Goal: Task Accomplishment & Management: Complete application form

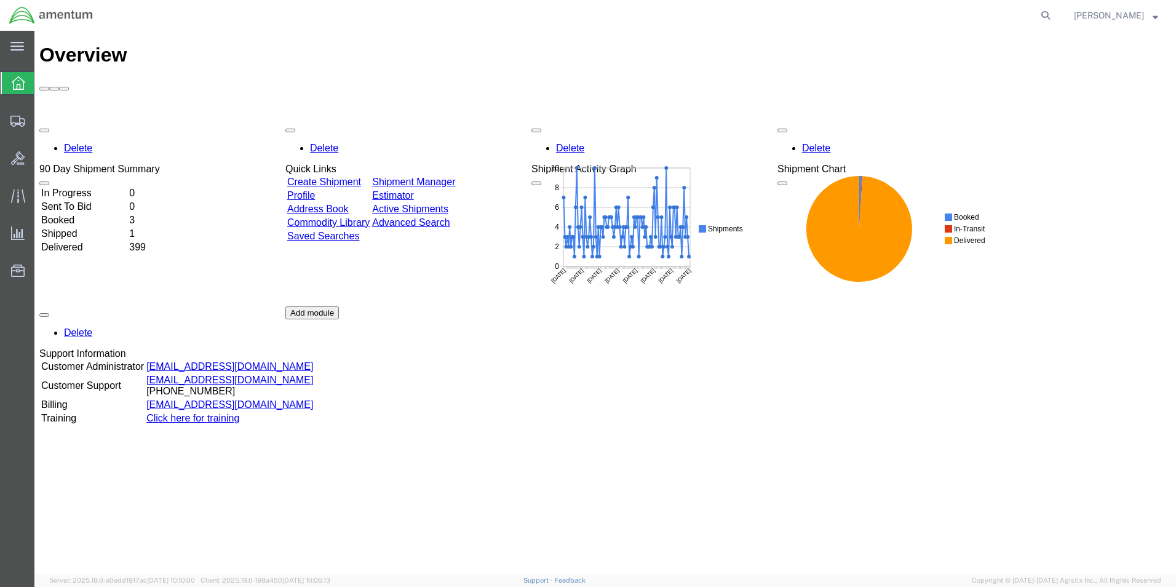
drag, startPoint x: 364, startPoint y: 112, endPoint x: 604, endPoint y: 151, distance: 243.1
click at [361, 177] on link "Create Shipment" at bounding box center [324, 182] width 74 height 10
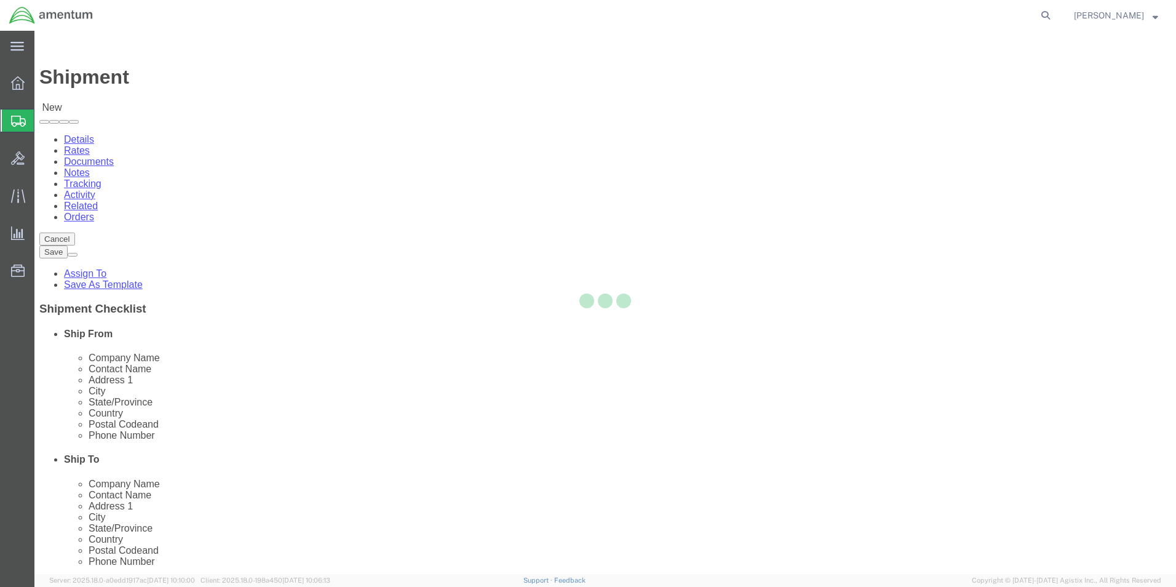
select select
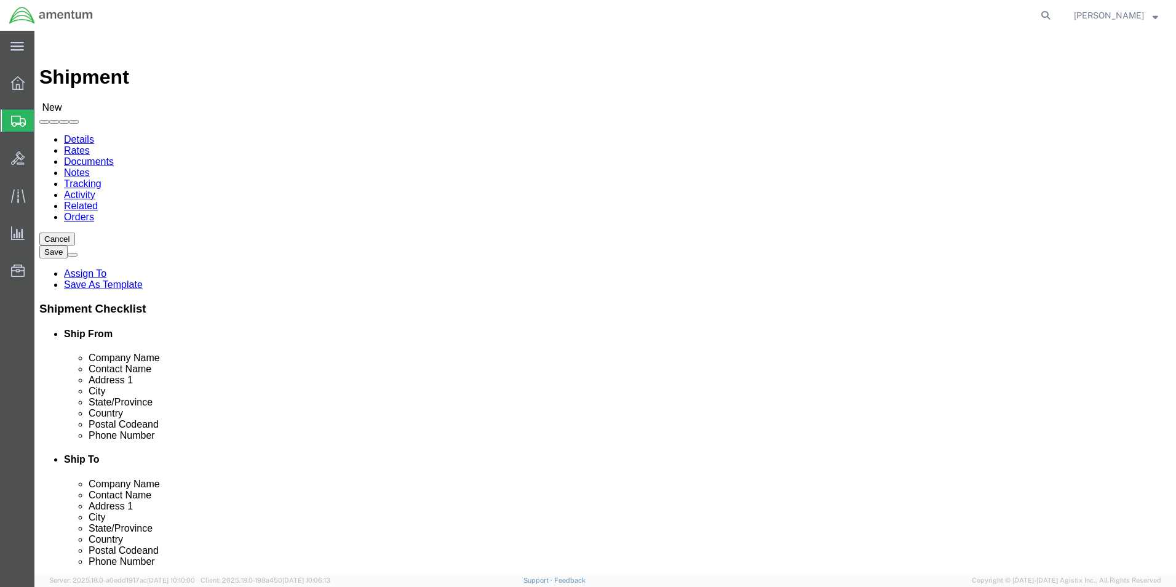
select select "MYPROFILE"
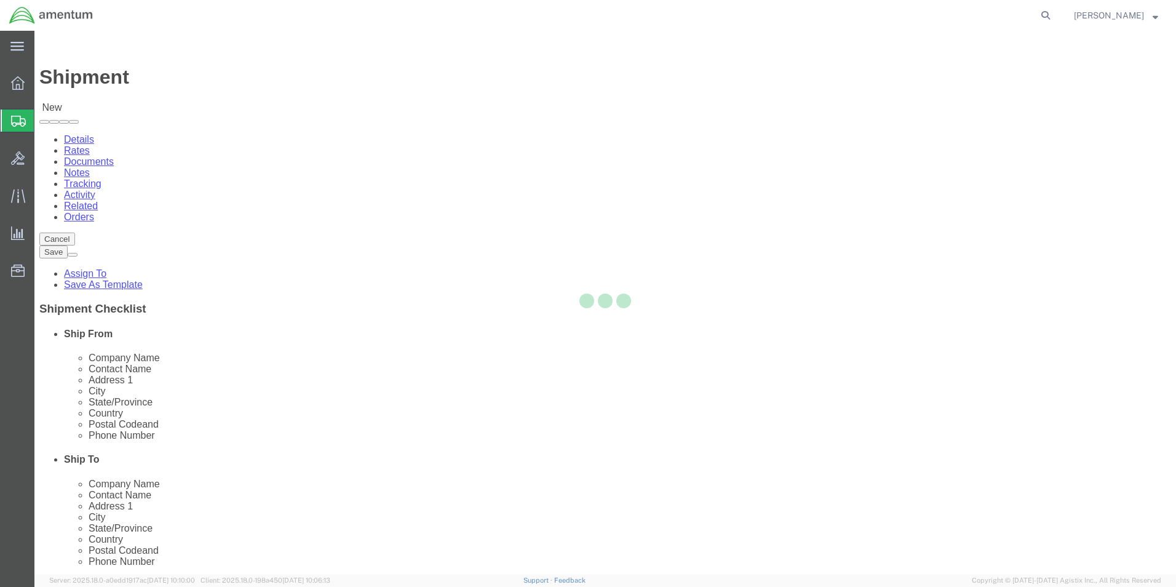
type input "Amentum Services, Inc."
type input "[PERSON_NAME]"
type input "5600 Air Cargo Road"
type input "[US_STATE][GEOGRAPHIC_DATA]"
type input "73159-1109"
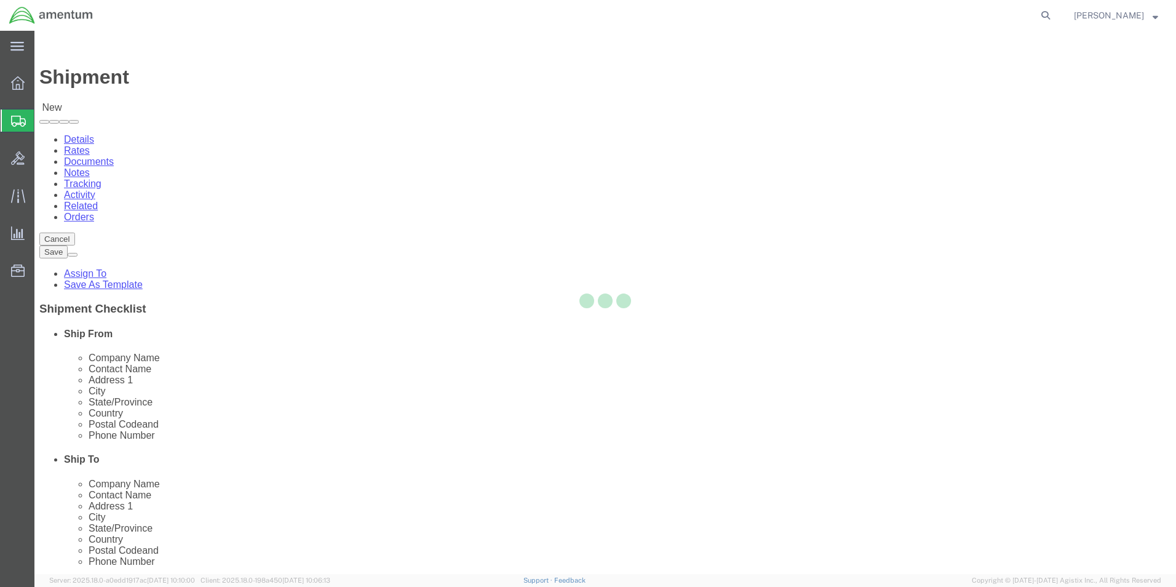
type input "[PHONE_NUMBER]"
type input "[PERSON_NAME][EMAIL_ADDRESS][PERSON_NAME][DOMAIN_NAME]"
checkbox input "true"
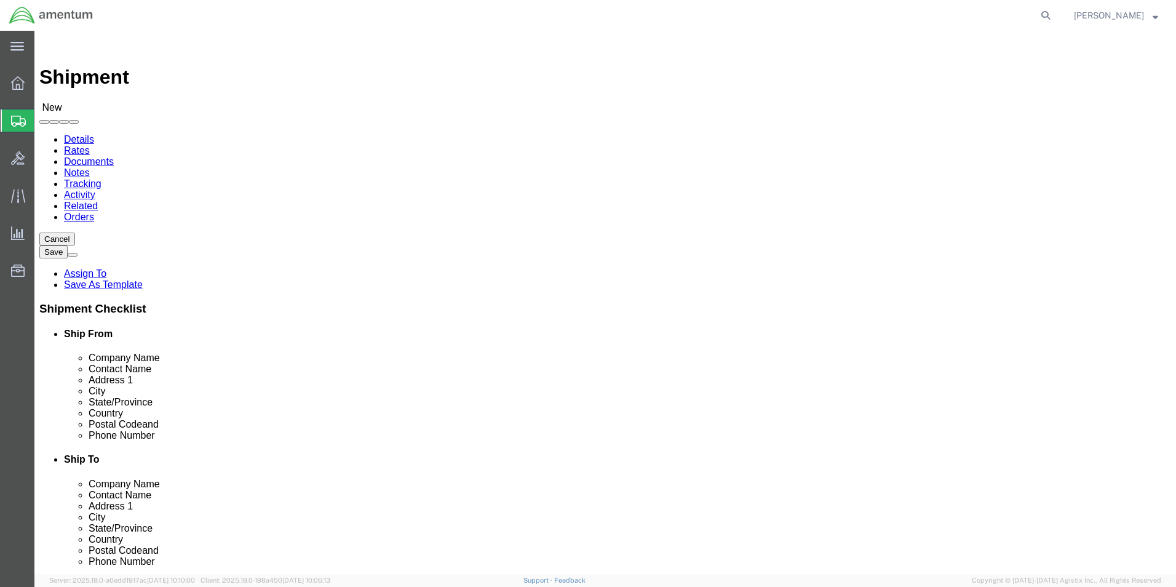
select select "OK"
type input "SER"
select select "49917"
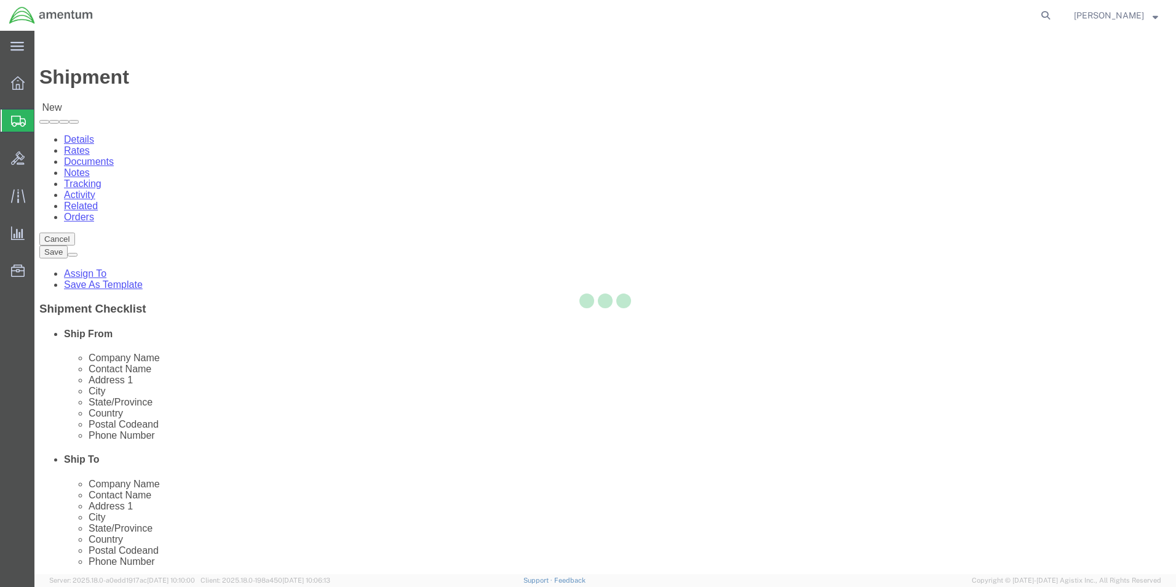
type input "Amentum Services, Inc."
type input "4640 Subchaser Ct"
type input "Bldg 200"
type input "[GEOGRAPHIC_DATA]"
type input "32244"
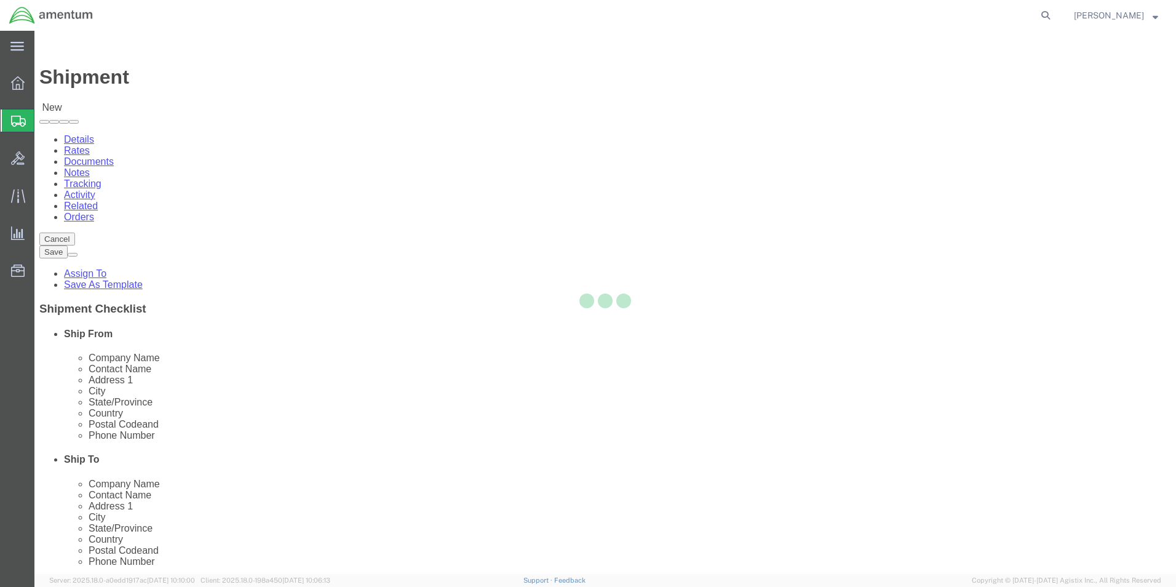
type input "[PHONE_NUMBER]"
select select "FL"
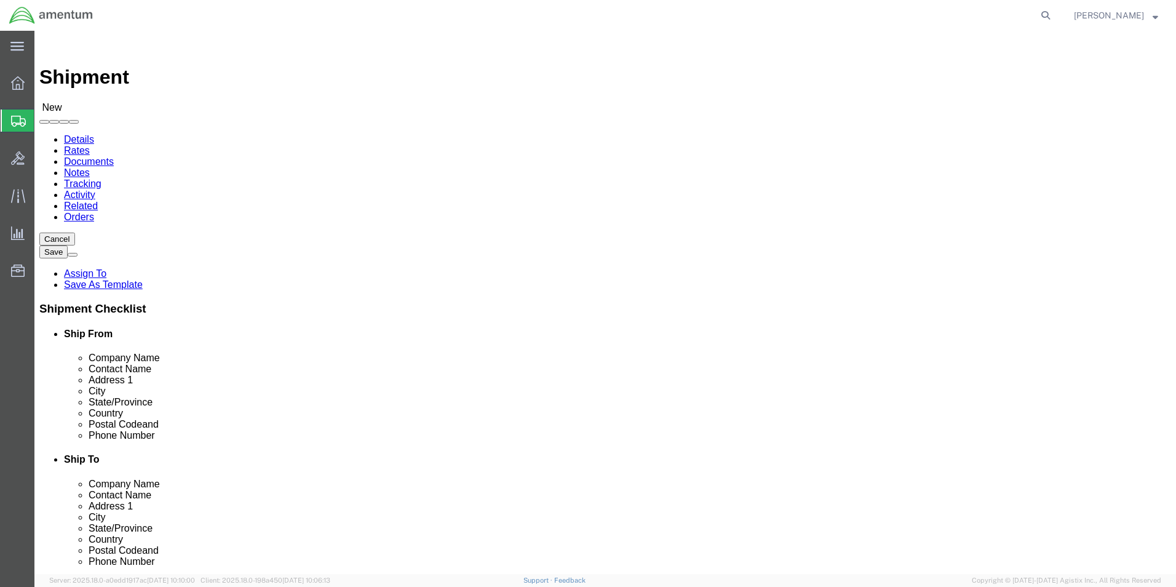
scroll to position [246, 0]
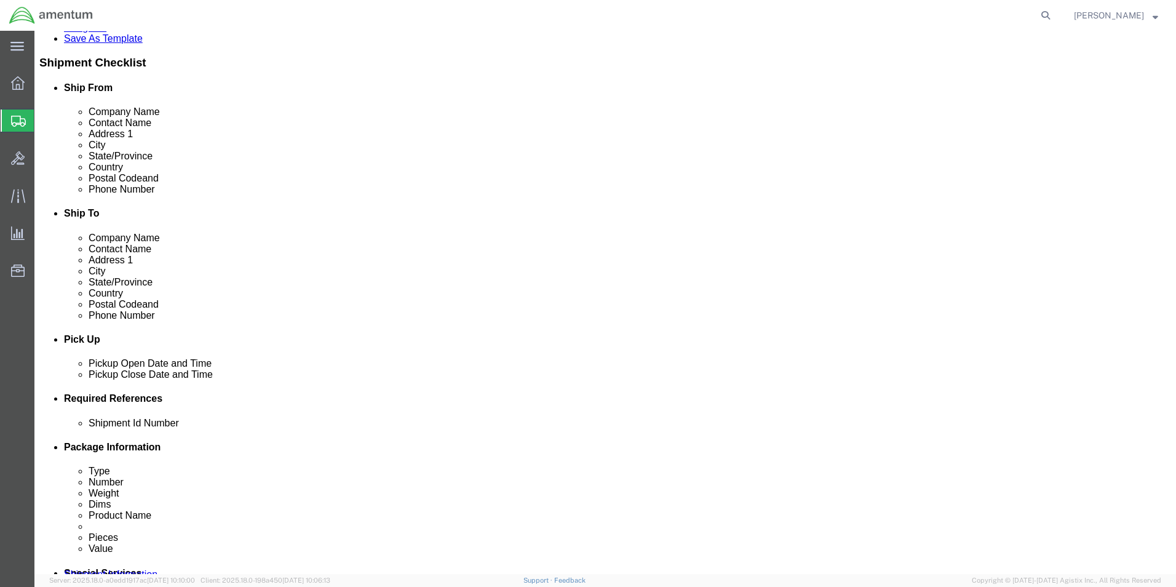
click div "[DATE] 9:00 AM"
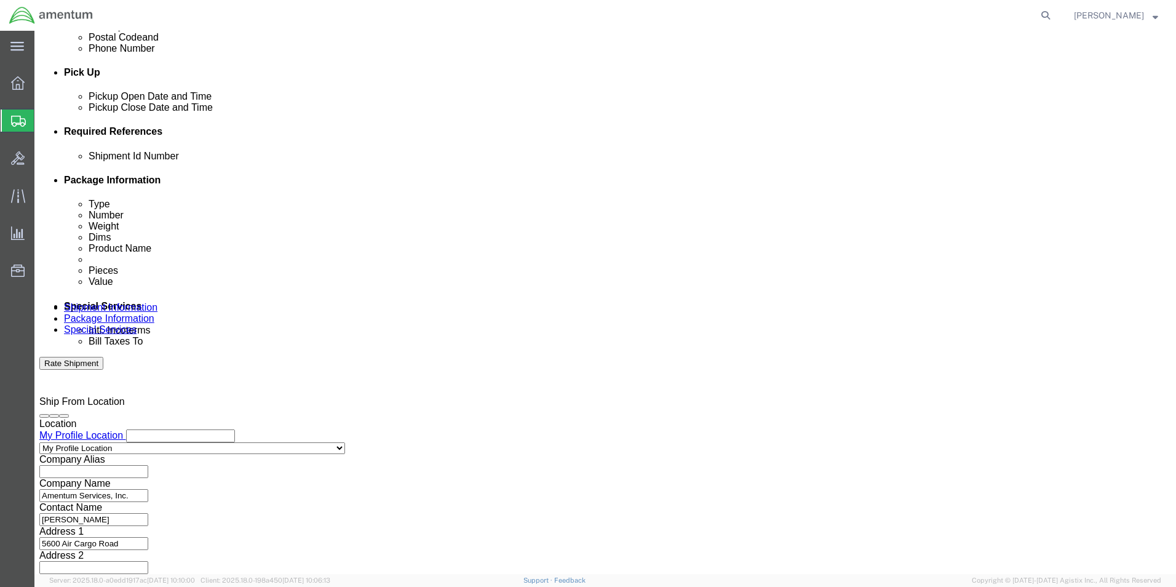
type input "12:00 PM"
click button "Apply"
click div "[DATE] 1:00 PM"
type input "3:00 PM"
click button "Apply"
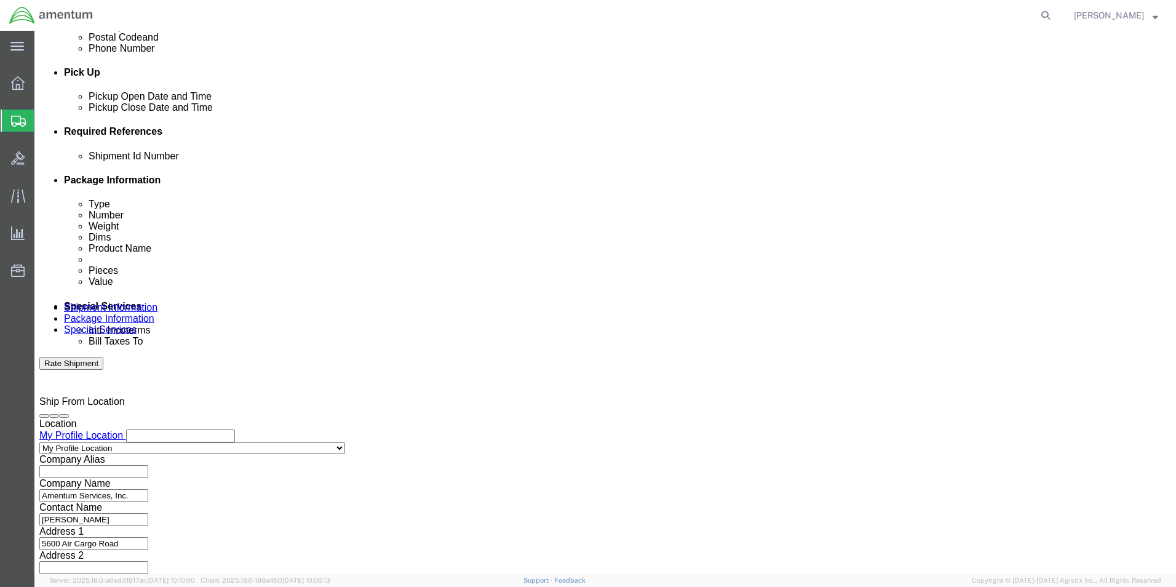
click button "Add reference"
click select "Select Account Type Activity ID Airline Appointment Number ASN Batch Request # …"
select select "DEPT"
click select "Select Account Type Activity ID Airline Appointment Number ASN Batch Request # …"
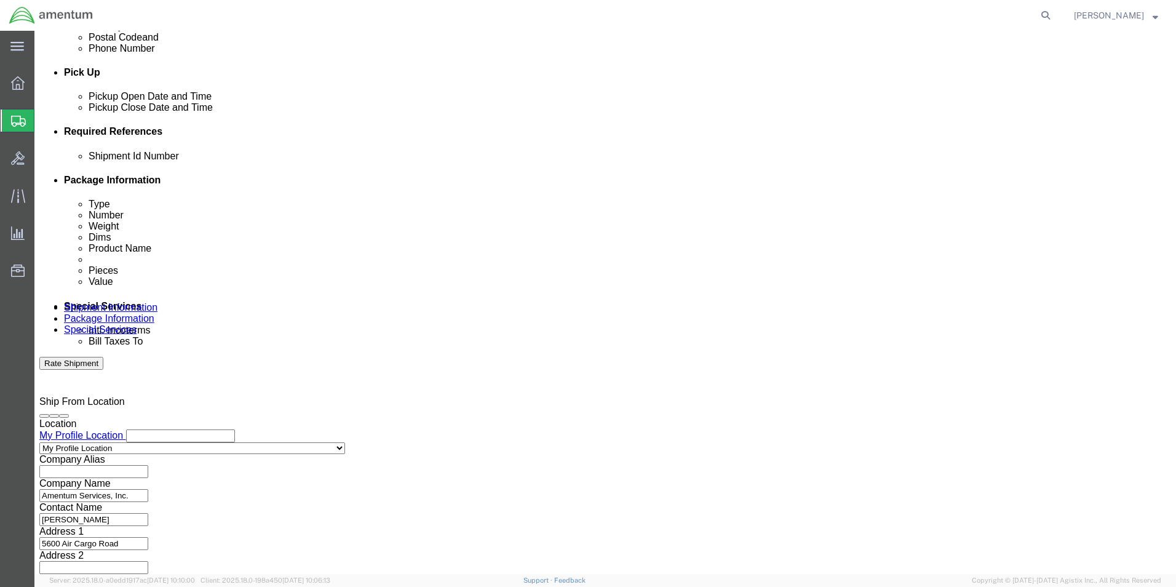
click select "Select Account Type Activity ID Airline Appointment Number ASN Batch Request # …"
select select "CUSTREF"
click select "Select Account Type Activity ID Airline Appointment Number ASN Batch Request # …"
click input "text"
drag, startPoint x: 199, startPoint y: 246, endPoint x: 366, endPoint y: 305, distance: 176.9
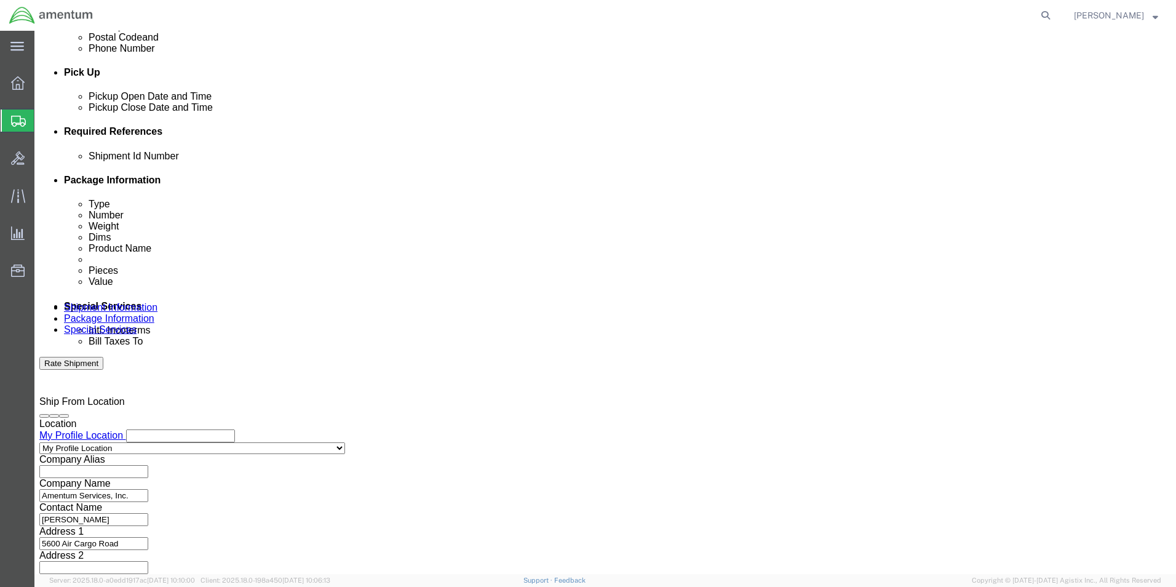
click input "text"
type input "96090"
type input "328724"
type input "CBP"
click button "Continue"
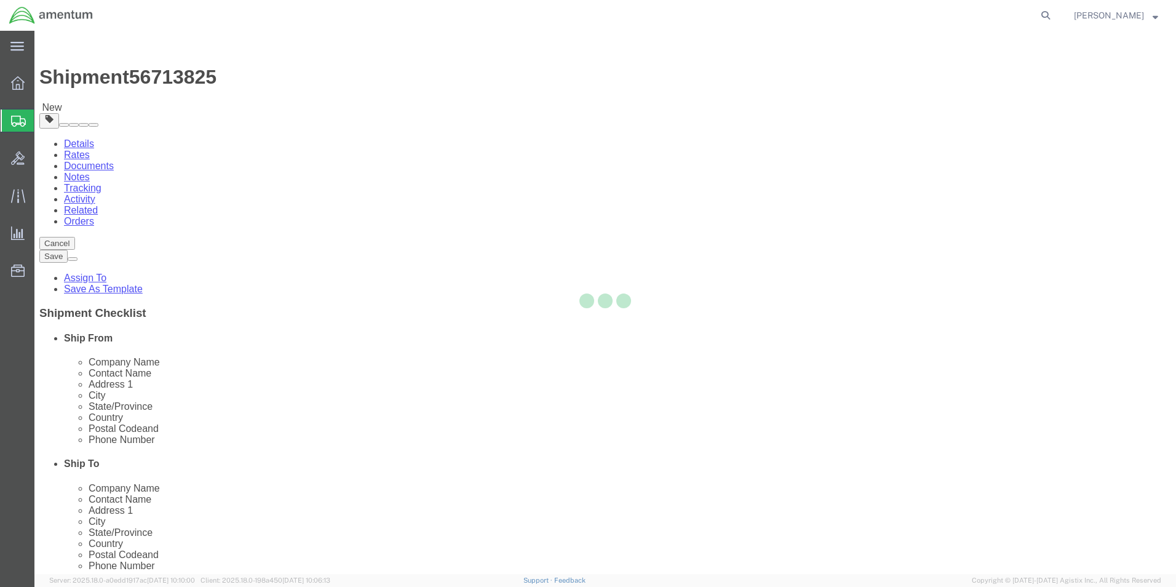
select select "CBOX"
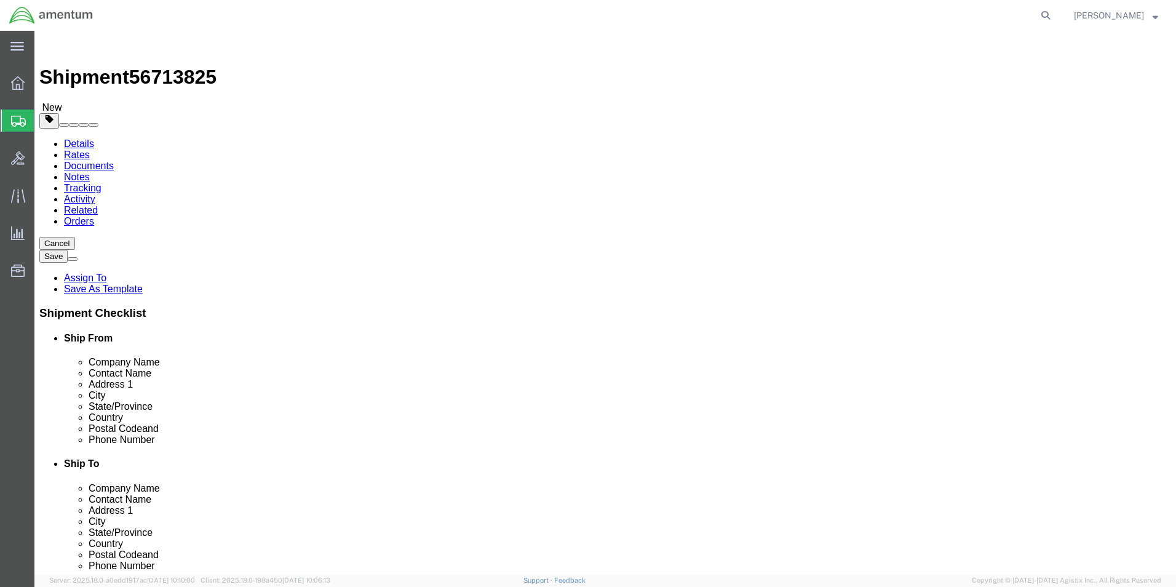
click input "text"
type input "18"
type input "17"
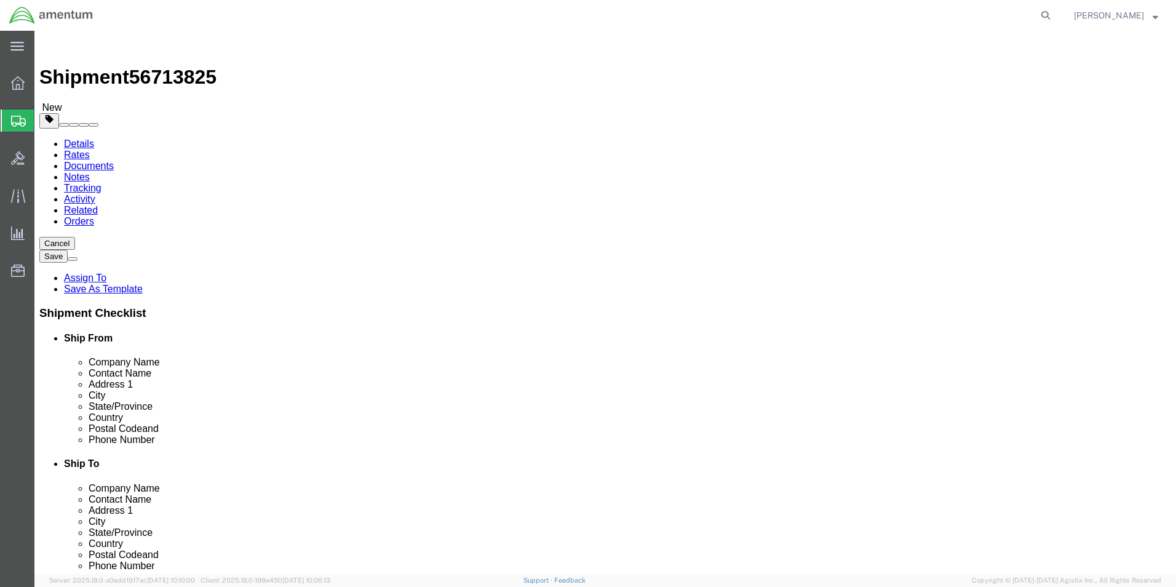
click link "Add Content"
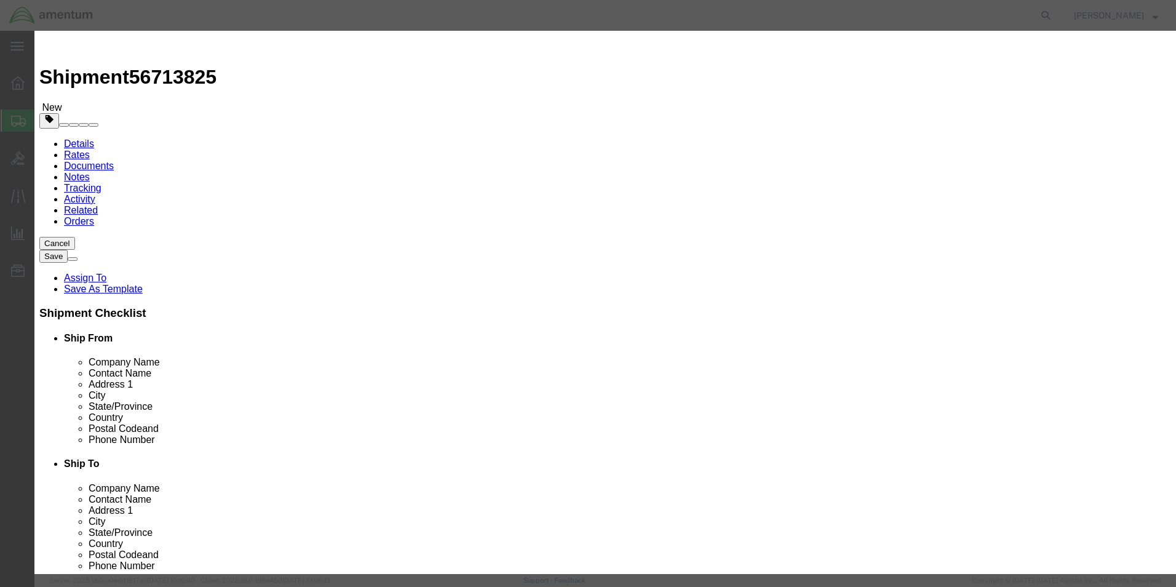
click input "text"
type input "NVG GOGGLES"
type input "5.00"
type input "50000.00"
select select "USD"
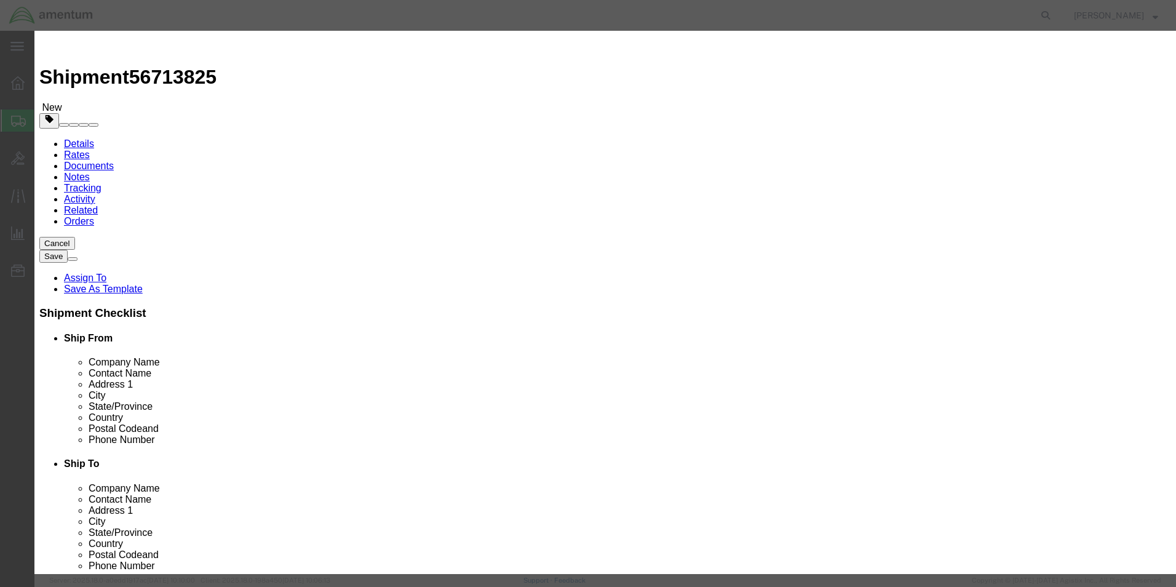
drag, startPoint x: 843, startPoint y: 433, endPoint x: 639, endPoint y: 513, distance: 219.4
click button "Save & Close"
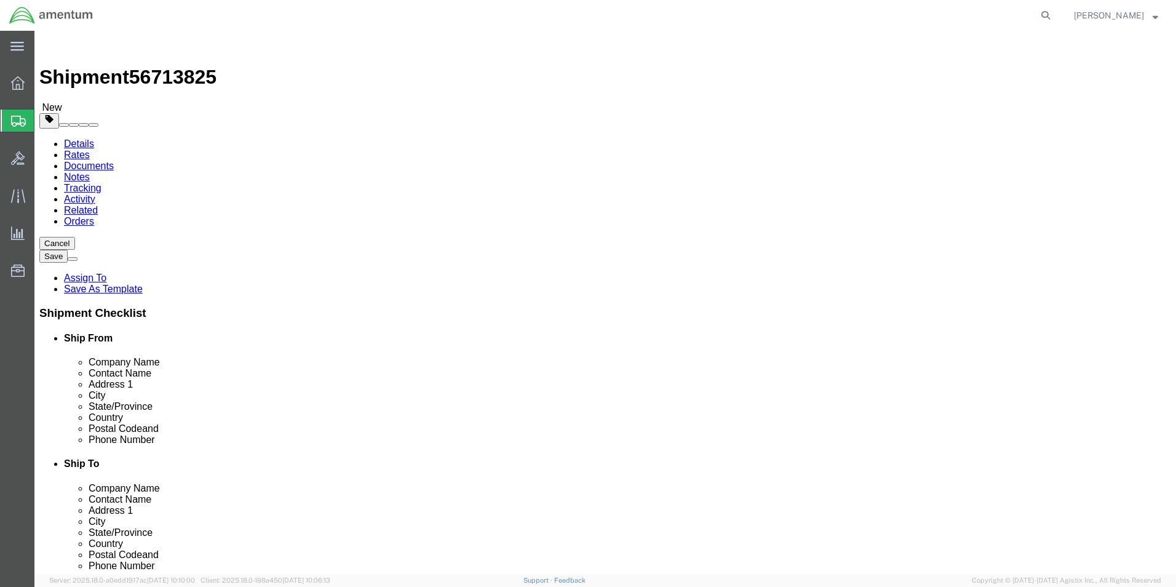
click button "Rate Shipment"
click link "Shipment Information"
click input "Ship To Location / Contact Name : This field is required."
type input "[PERSON_NAME]"
click p "- Amentum Services, Inc. - ([PERSON_NAME]) [STREET_ADDRESS]"
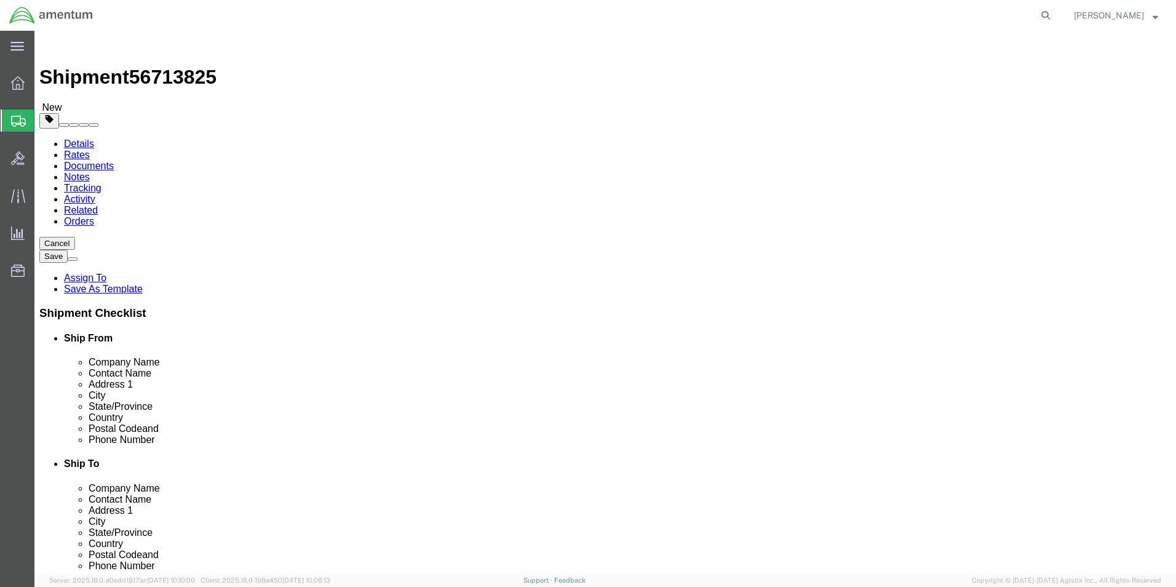
select select
type input "[PERSON_NAME]"
select select "FL"
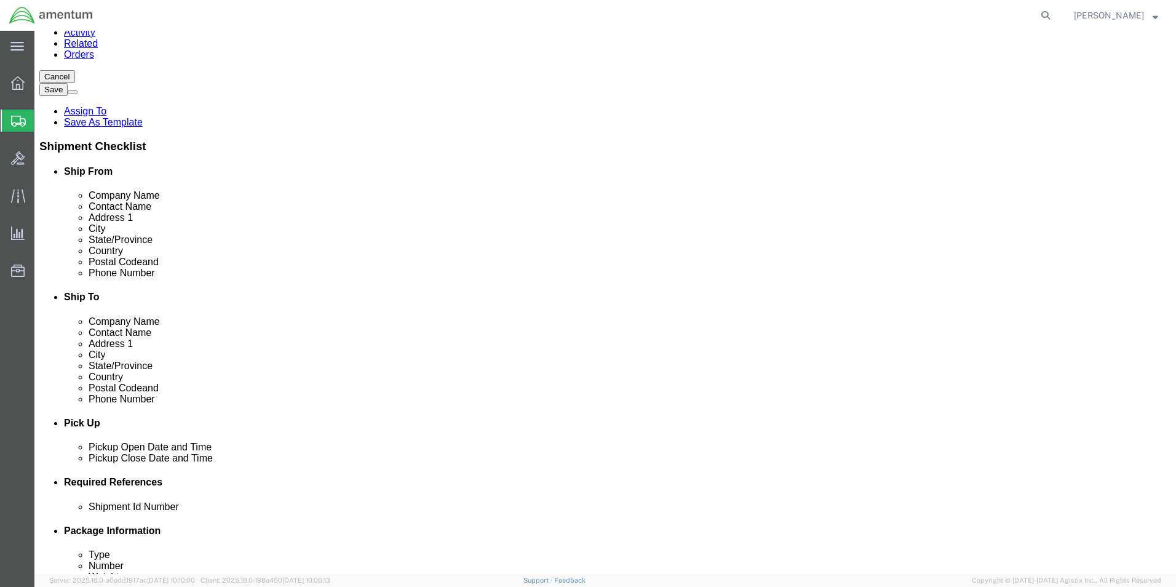
scroll to position [369, 0]
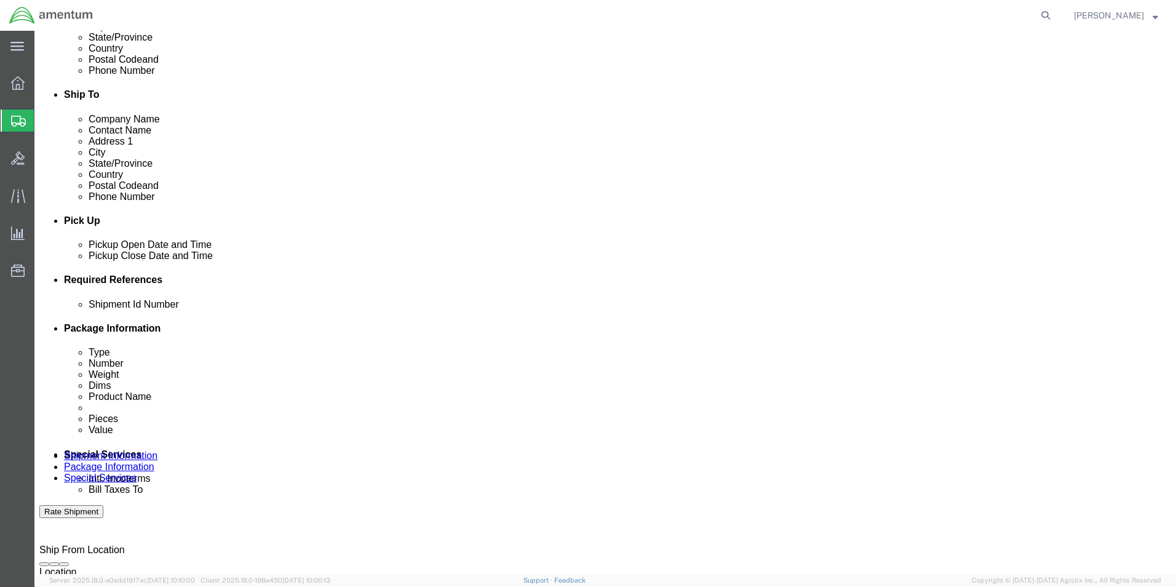
type input "[PERSON_NAME]"
drag, startPoint x: 975, startPoint y: 517, endPoint x: 732, endPoint y: 500, distance: 243.6
click button "Rate Shipment"
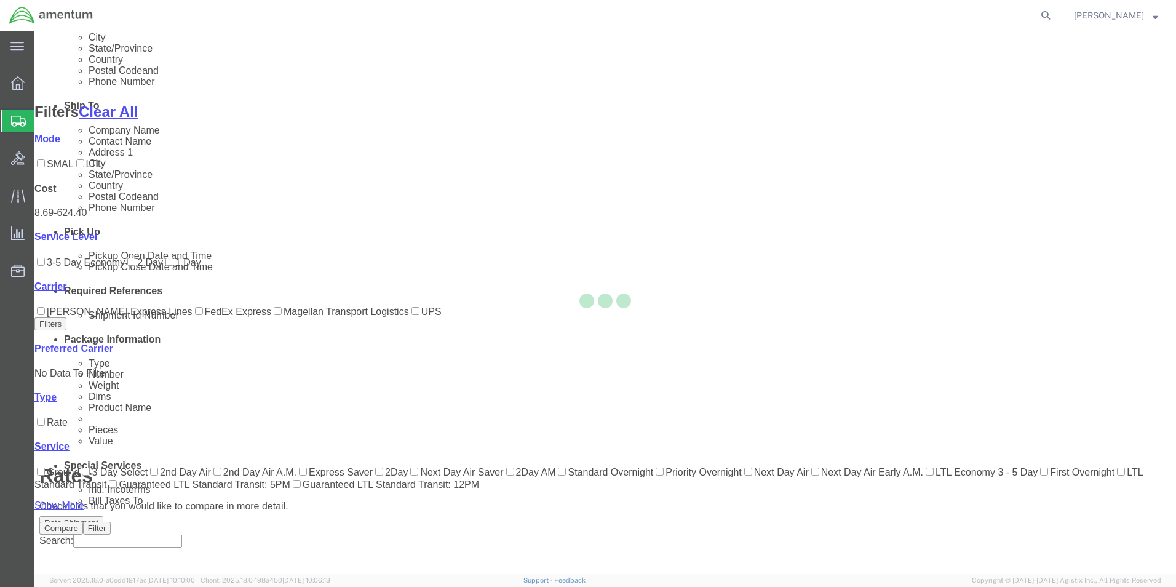
scroll to position [124, 0]
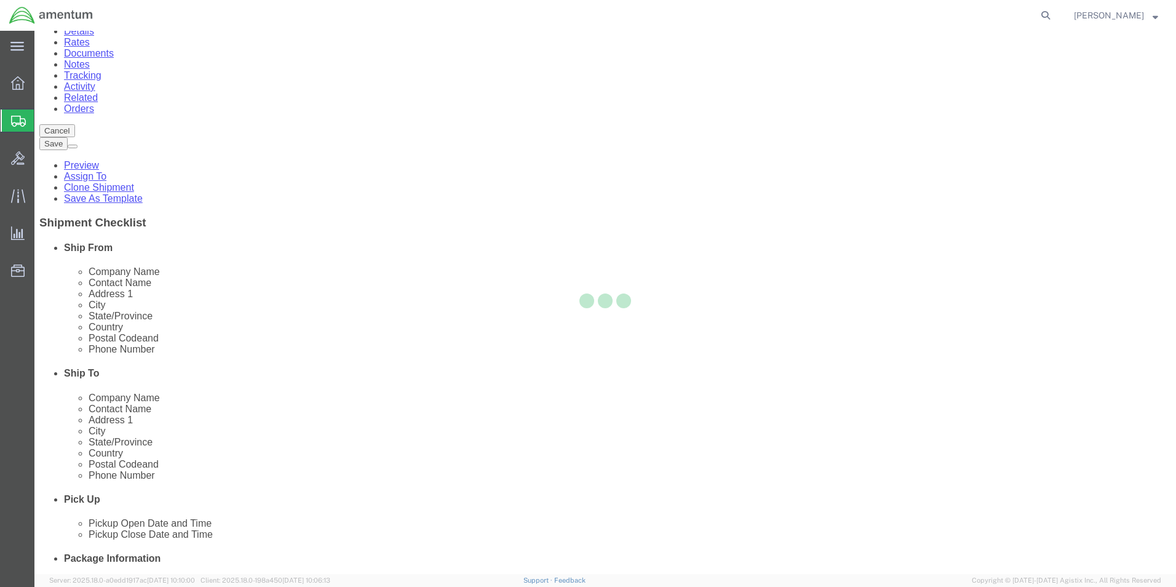
scroll to position [0, 0]
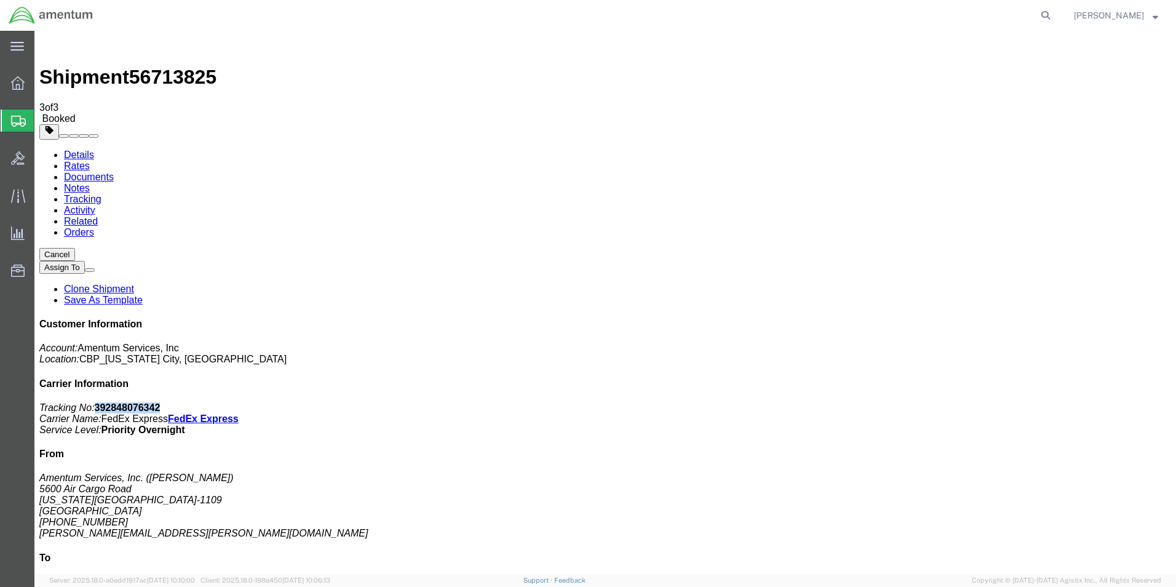
drag, startPoint x: 1045, startPoint y: 190, endPoint x: 1005, endPoint y: 191, distance: 40.6
click at [1005, 402] on p "Tracking No: 392848076342 Carrier Name: FedEx Express FedEx Express Service Lev…" at bounding box center [605, 418] width 1132 height 33
copy b "392848076342"
